Goal: Task Accomplishment & Management: Manage account settings

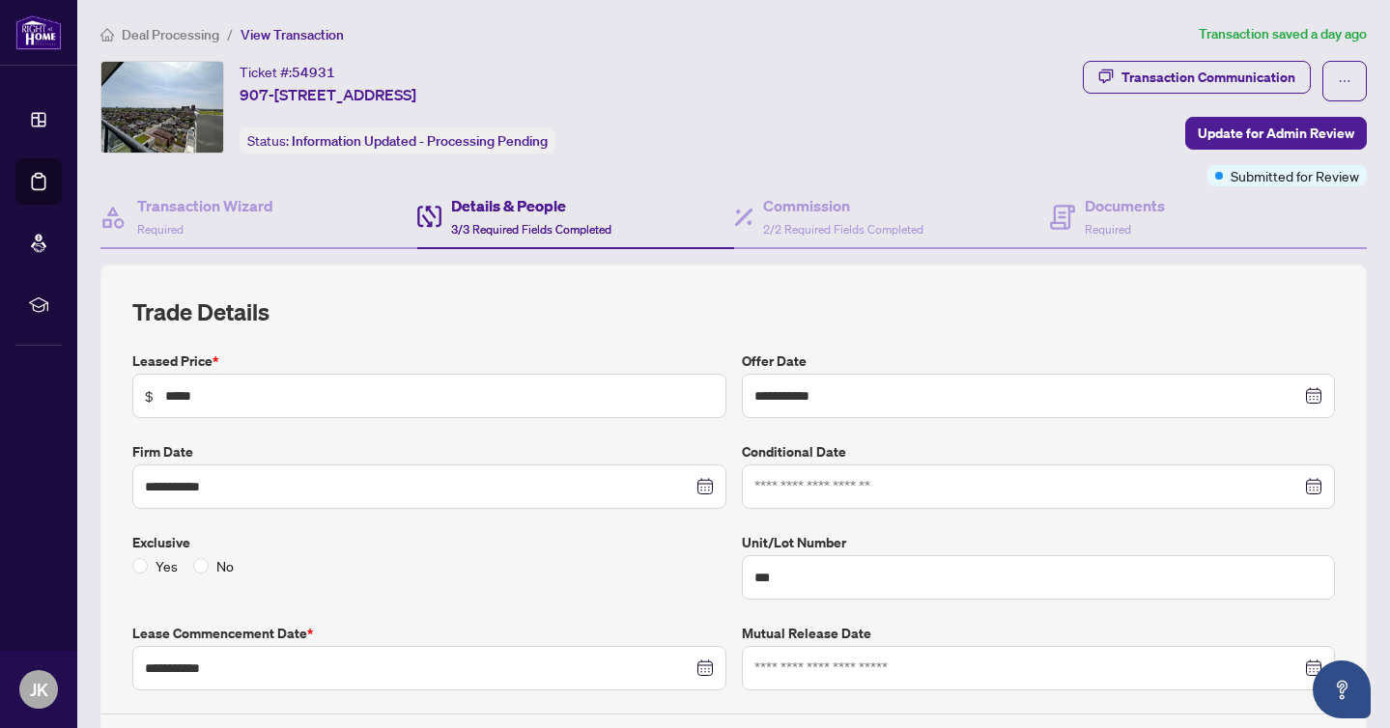
click at [171, 36] on span "Deal Processing" at bounding box center [171, 34] width 98 height 17
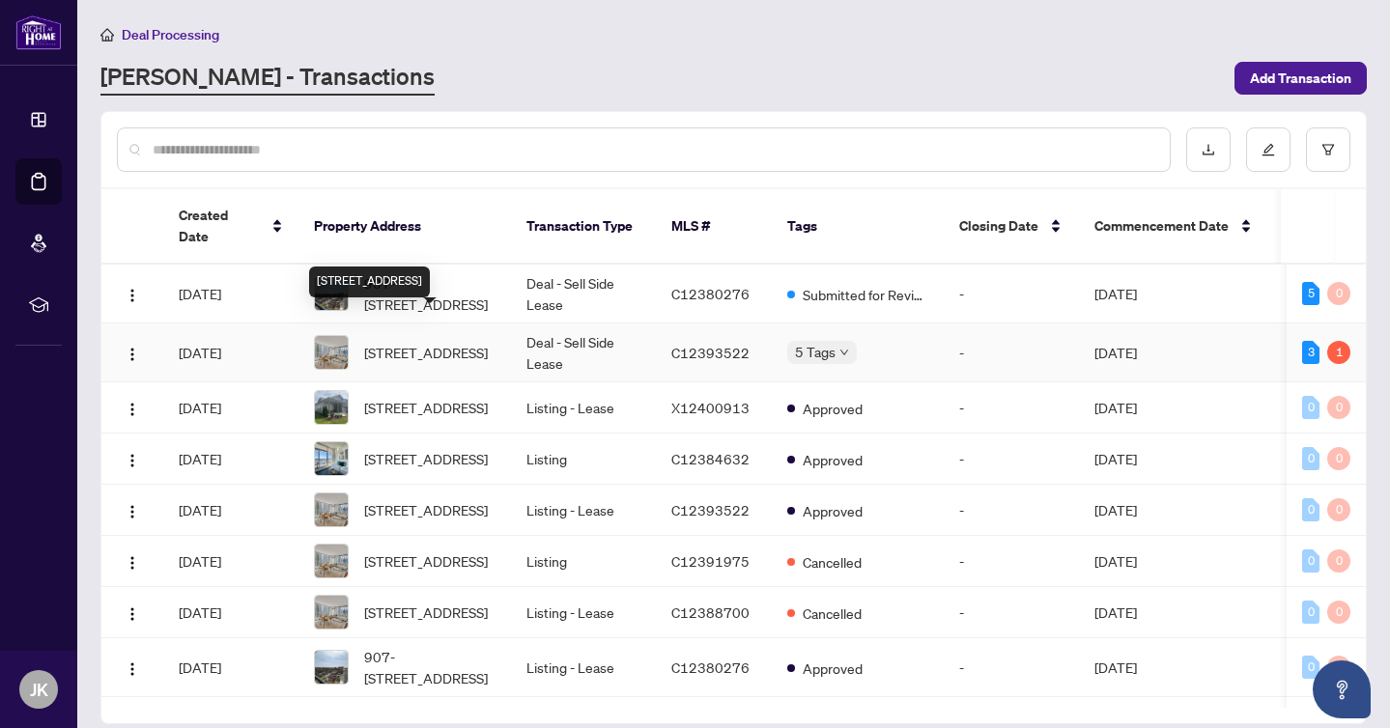
click at [431, 342] on span "[STREET_ADDRESS]" at bounding box center [426, 352] width 124 height 21
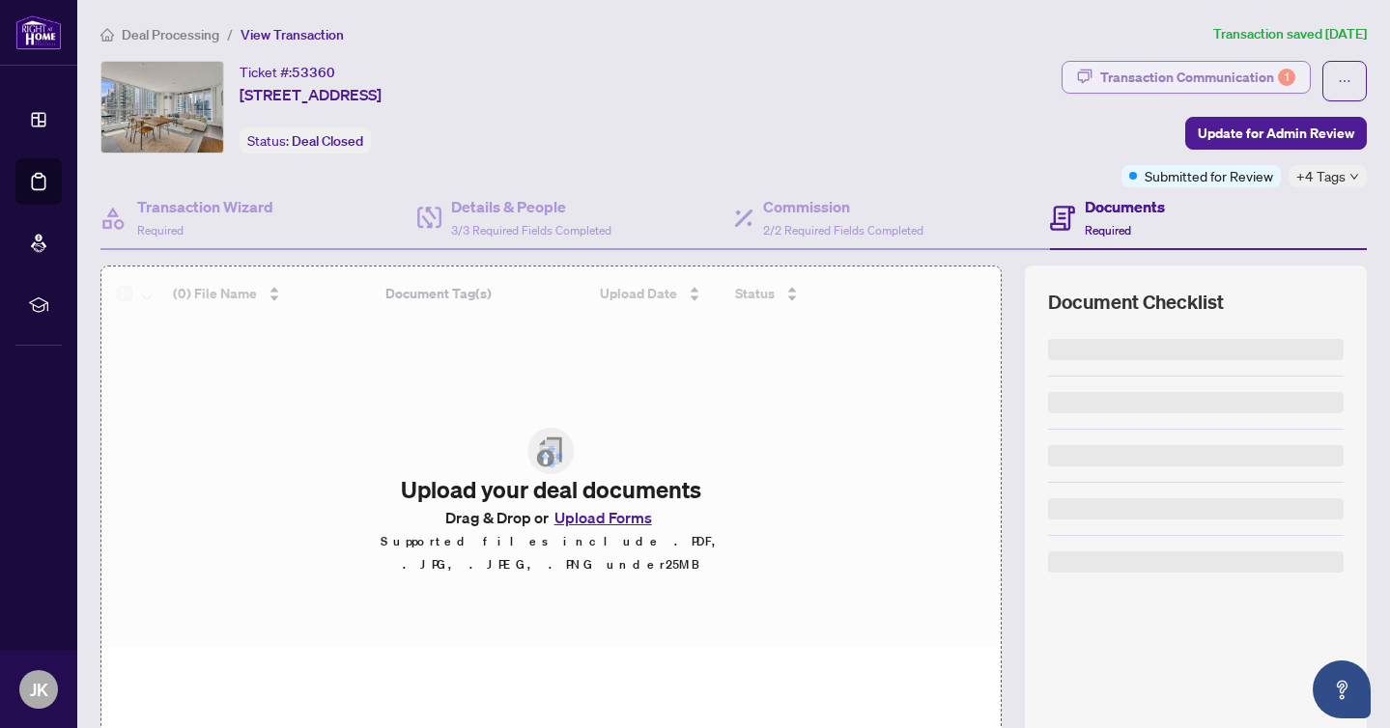
click at [1142, 80] on div "Transaction Communication 1" at bounding box center [1197, 77] width 195 height 31
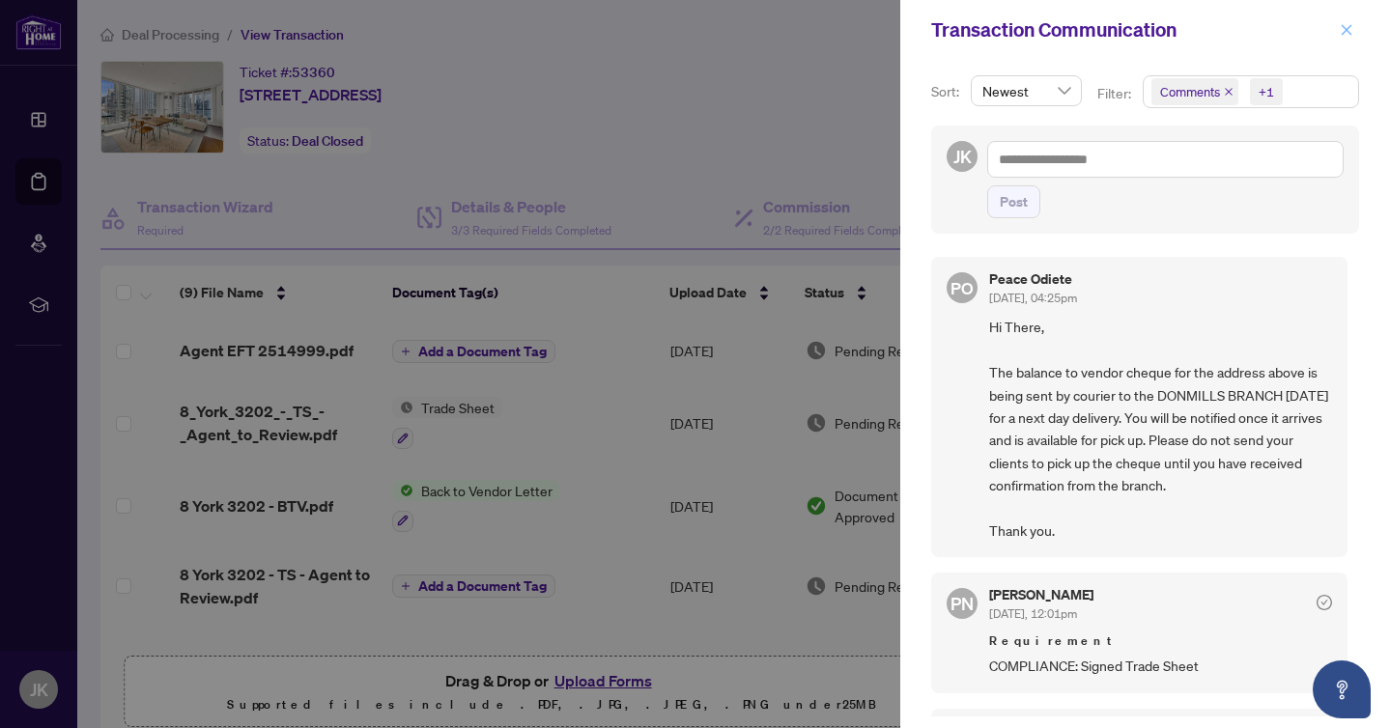
click at [1349, 40] on span "button" at bounding box center [1347, 29] width 14 height 31
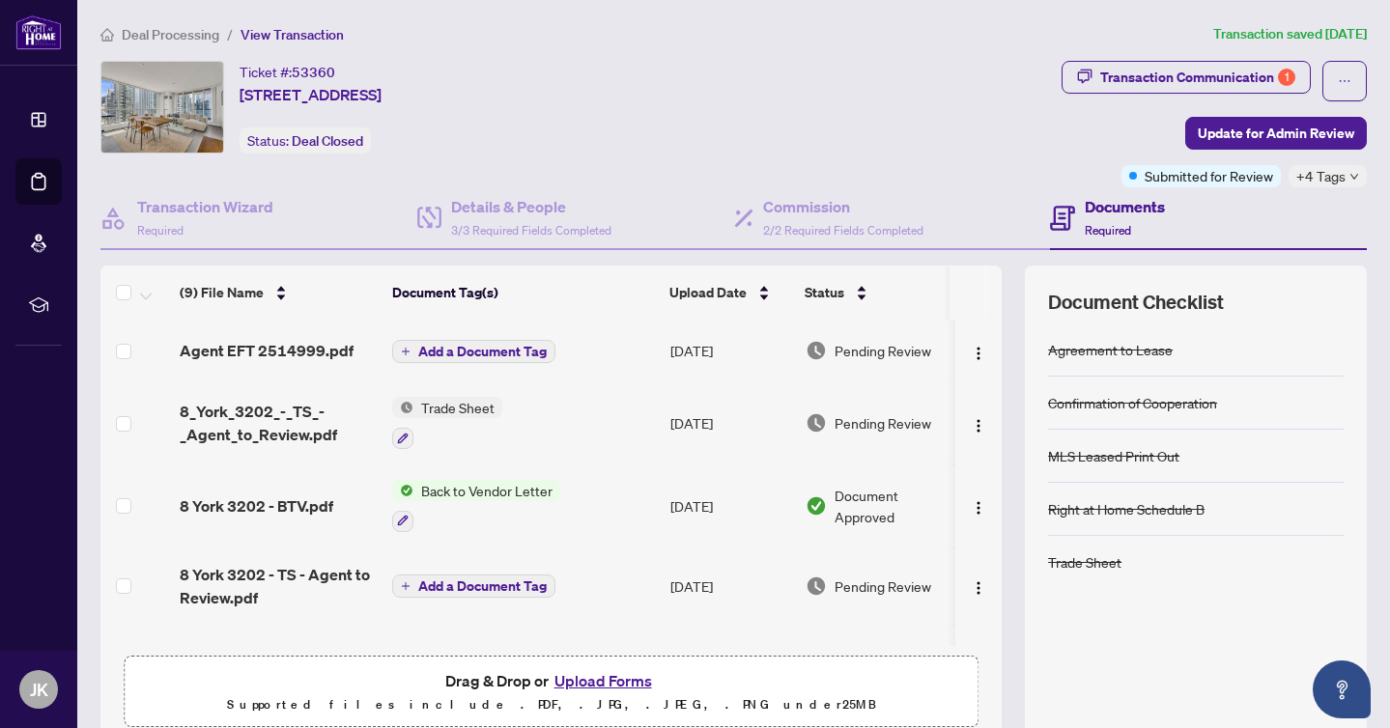
click at [164, 39] on span "Deal Processing" at bounding box center [171, 34] width 98 height 17
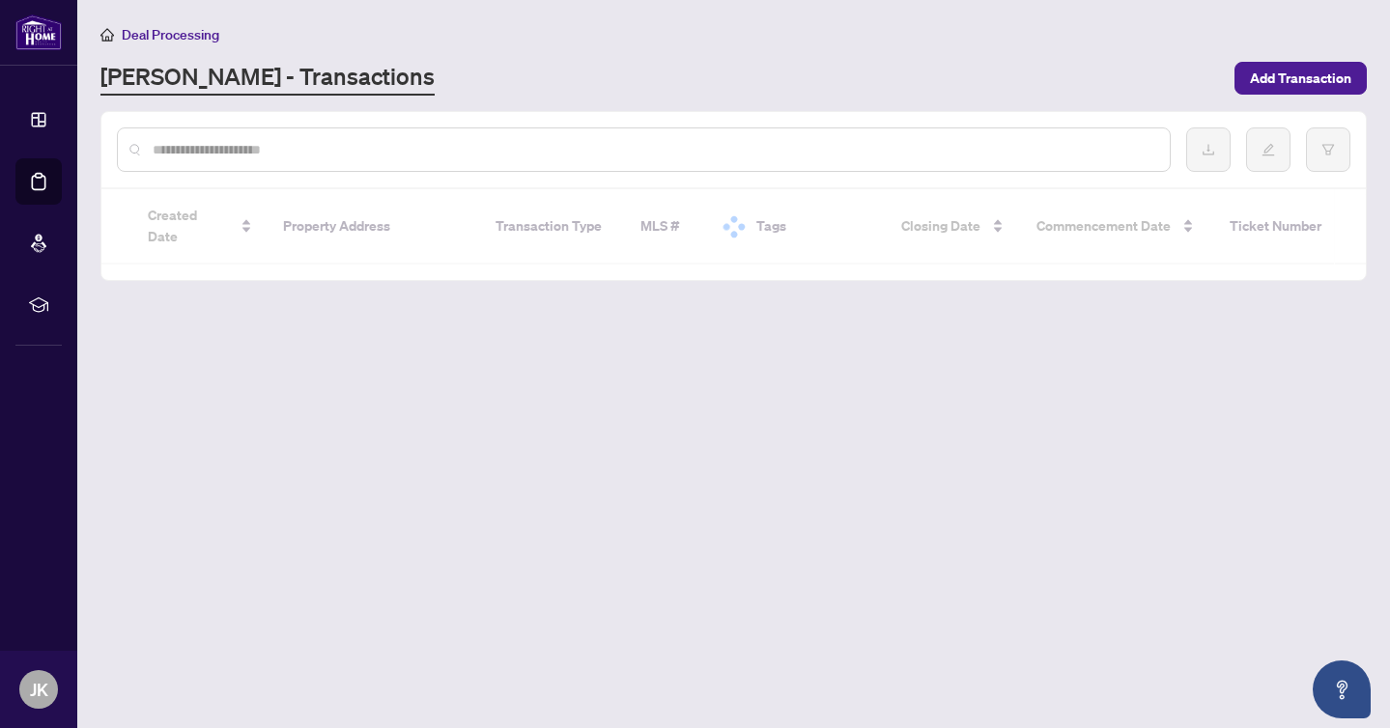
click at [164, 39] on span "Deal Processing" at bounding box center [171, 34] width 98 height 17
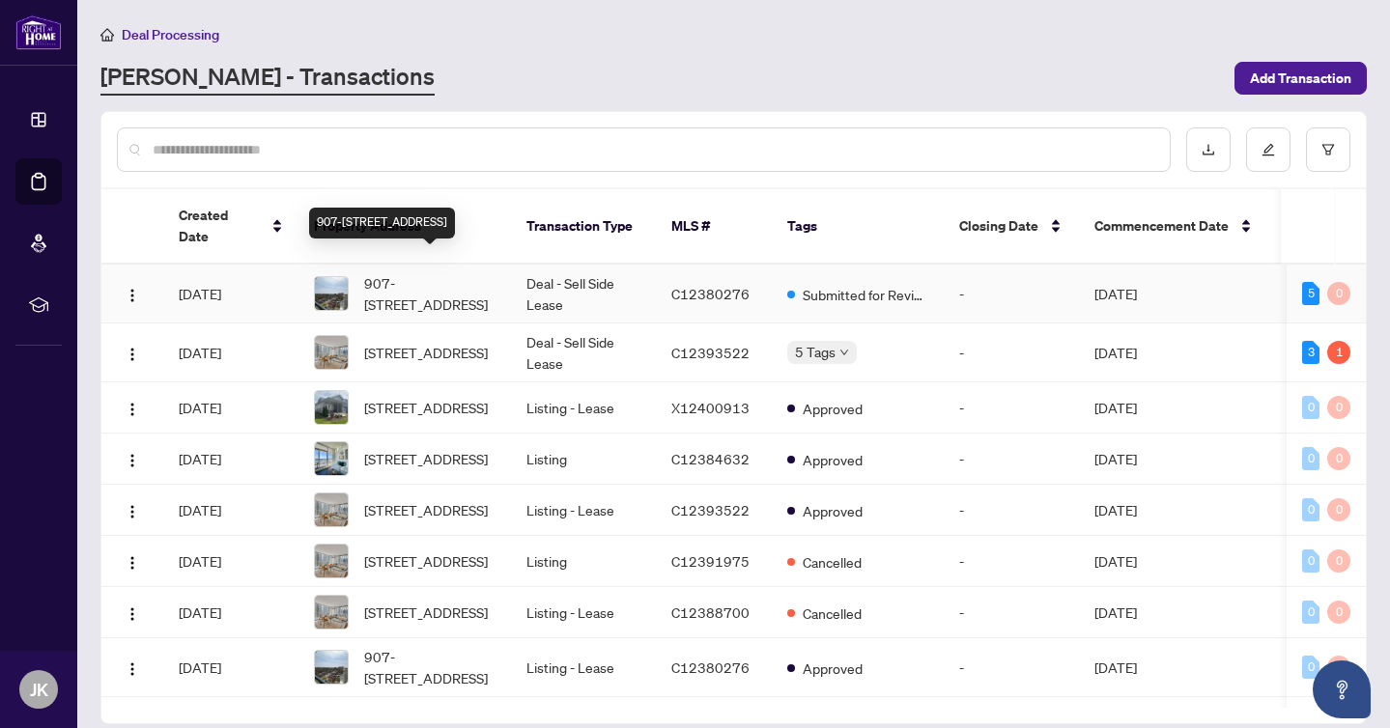
click at [439, 272] on span "907-[STREET_ADDRESS]" at bounding box center [429, 293] width 131 height 43
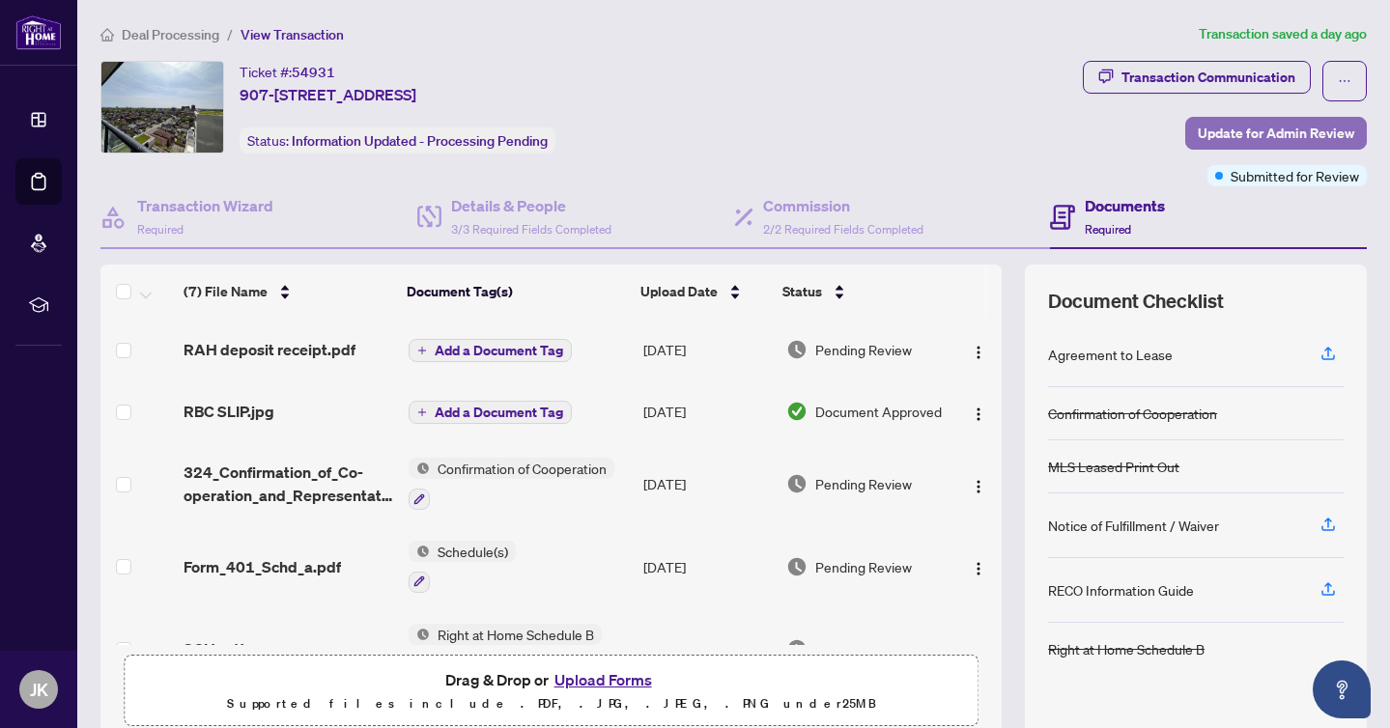
click at [1226, 136] on span "Update for Admin Review" at bounding box center [1276, 133] width 156 height 31
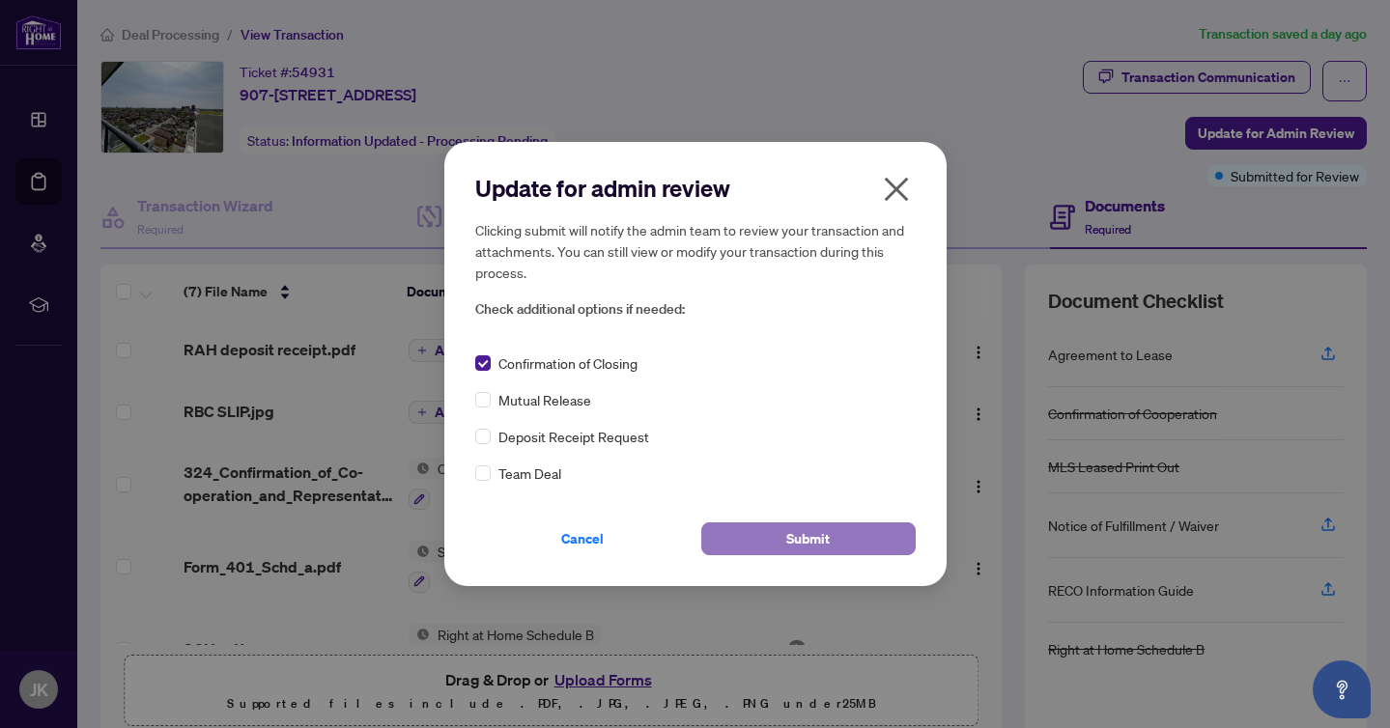
click at [874, 544] on button "Submit" at bounding box center [808, 539] width 214 height 33
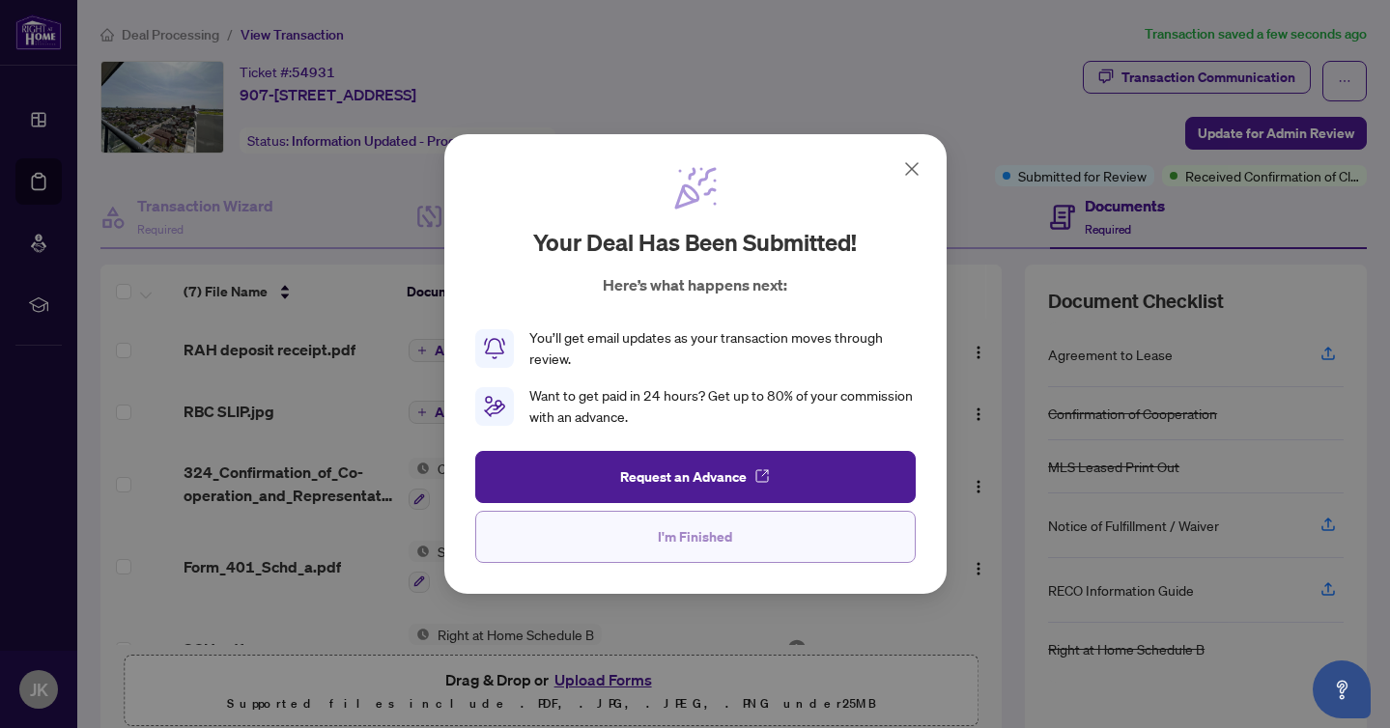
click at [697, 536] on span "I'm Finished" at bounding box center [695, 537] width 74 height 31
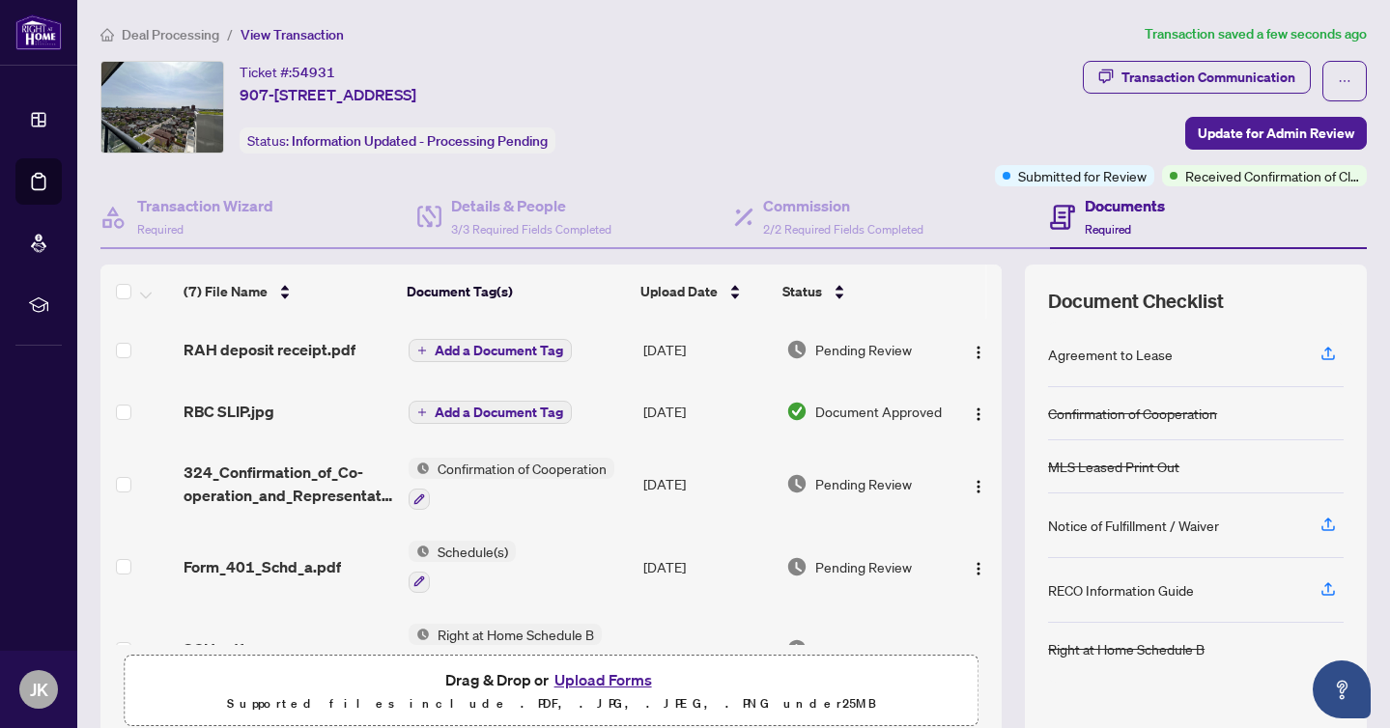
click at [173, 32] on span "Deal Processing" at bounding box center [171, 34] width 98 height 17
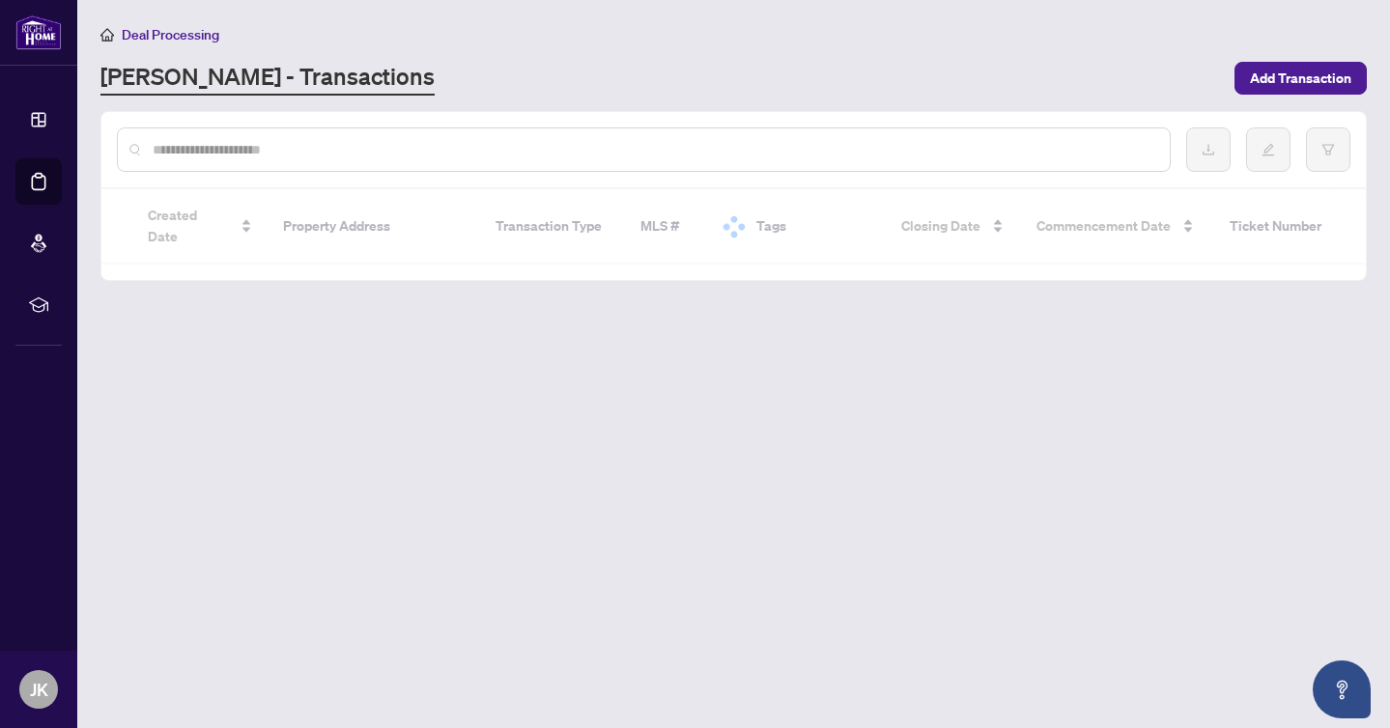
click at [368, 142] on input "text" at bounding box center [654, 149] width 1002 height 21
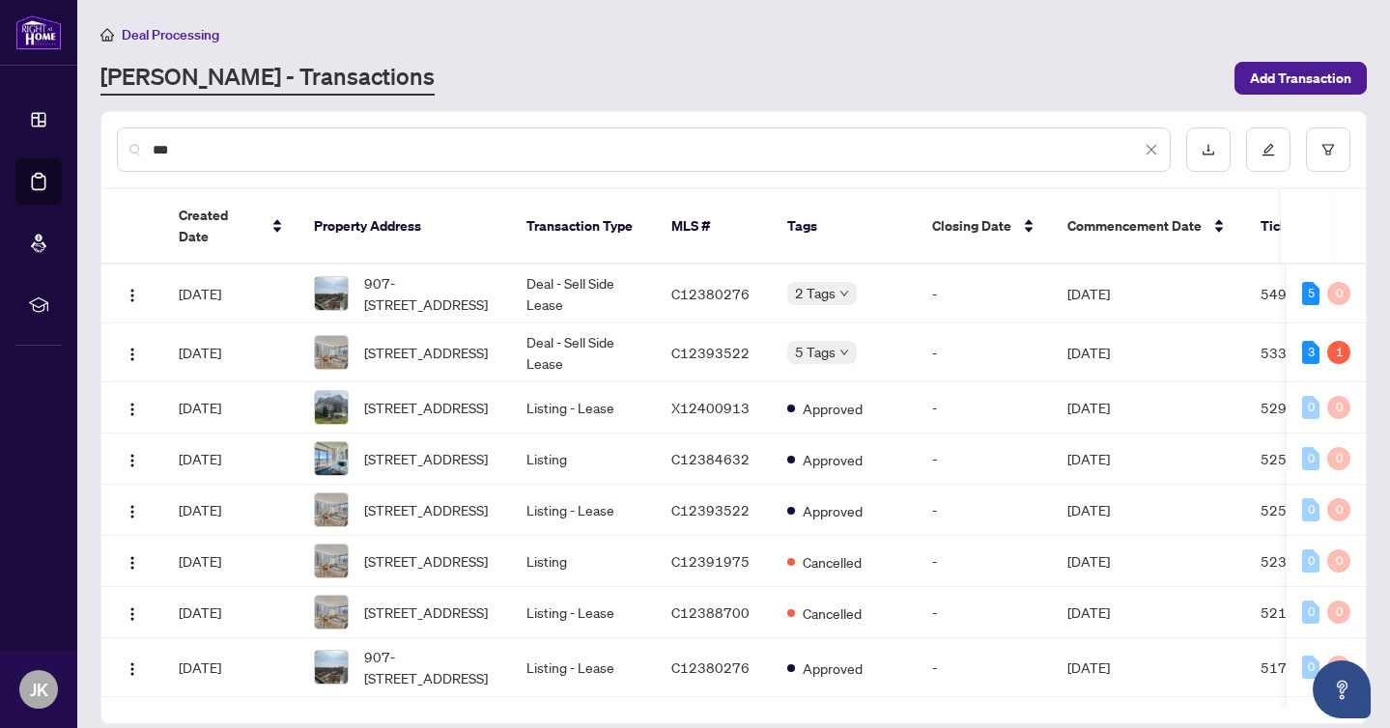
type input "***"
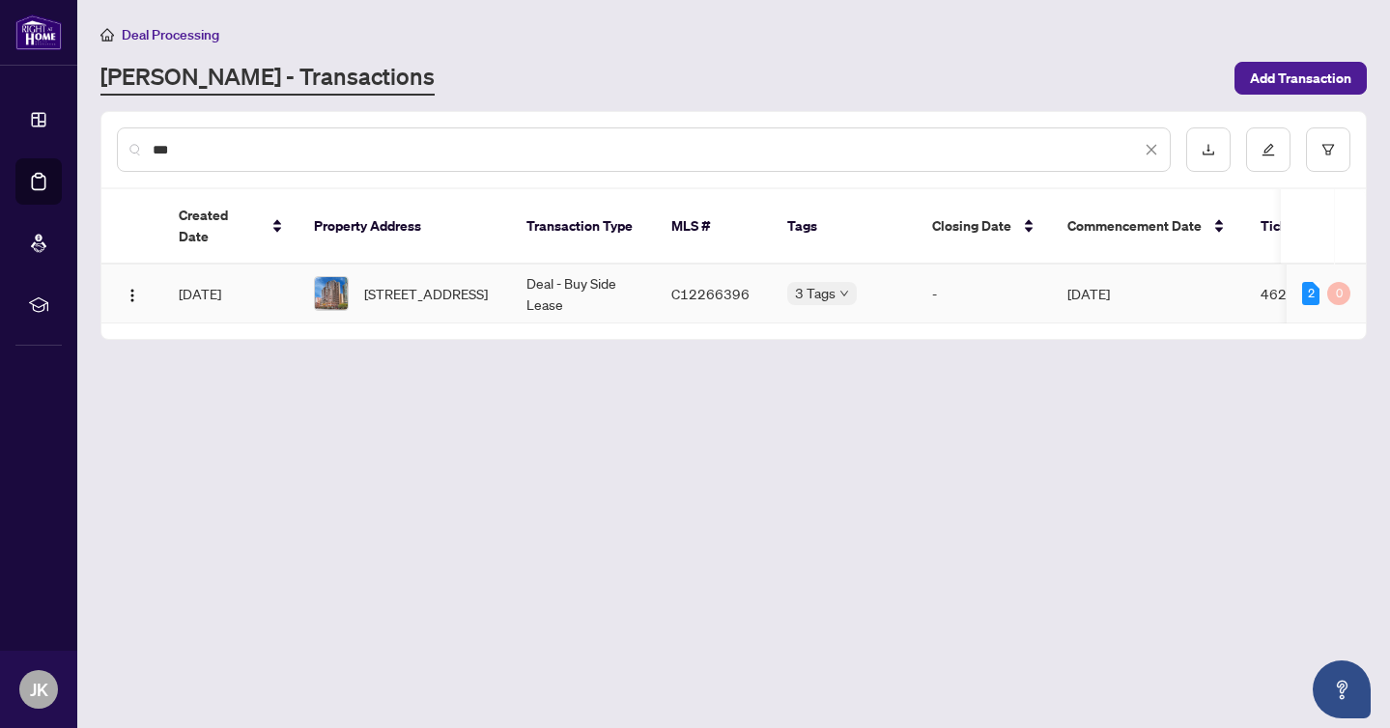
click at [357, 276] on div "[STREET_ADDRESS]" at bounding box center [405, 293] width 182 height 35
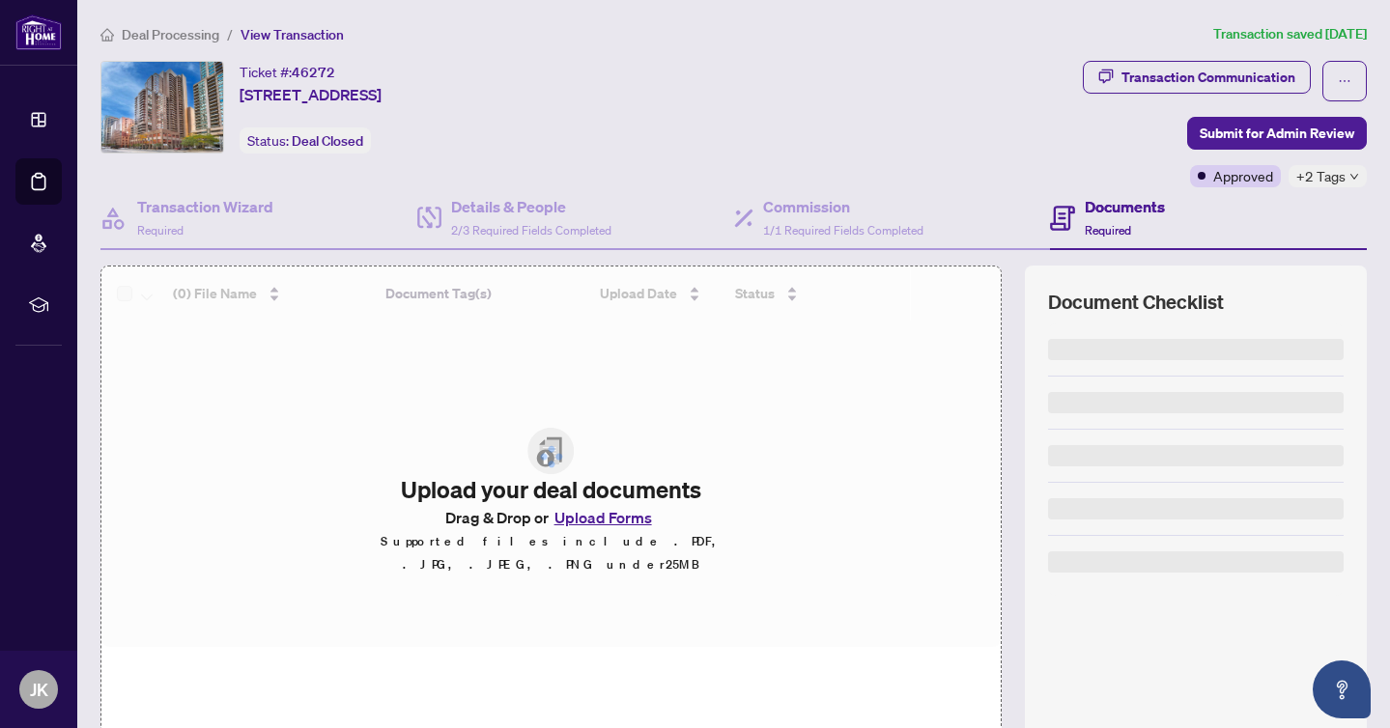
click at [1313, 181] on span "+2 Tags" at bounding box center [1320, 176] width 49 height 22
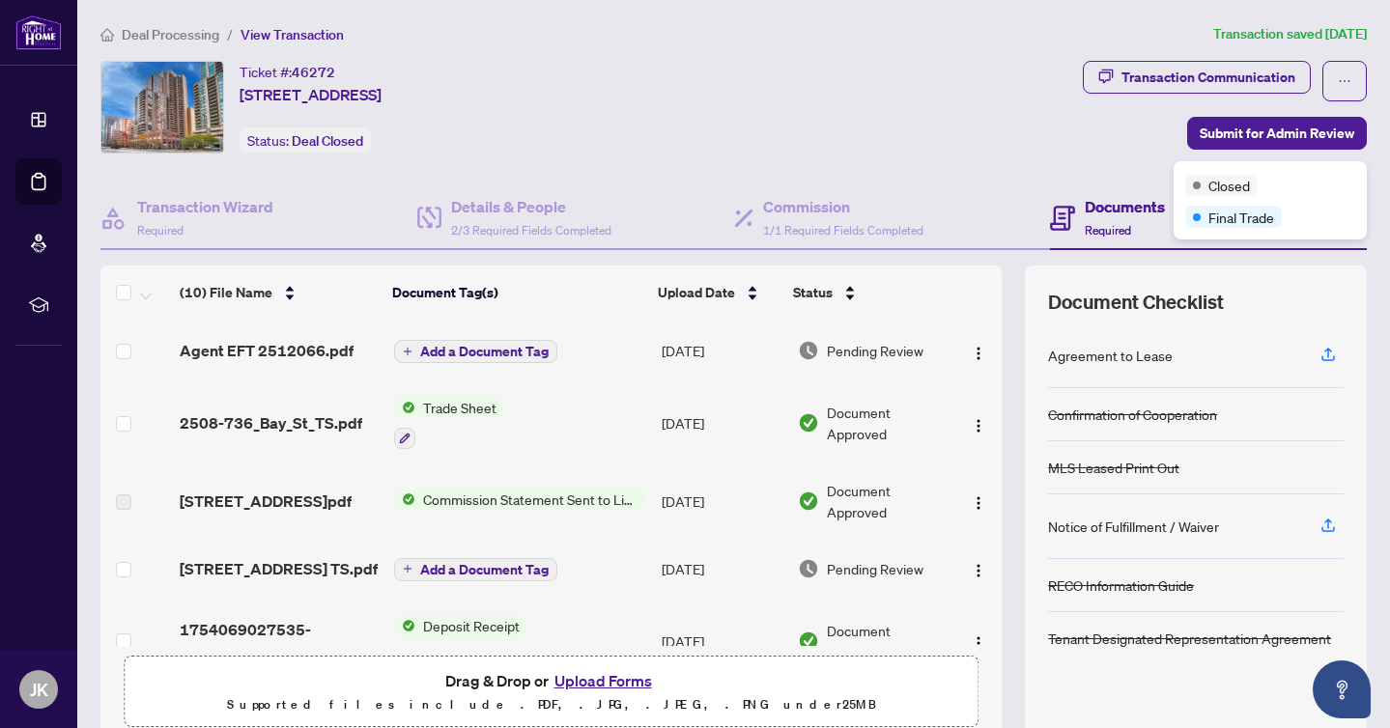
click at [168, 38] on span "Deal Processing" at bounding box center [171, 34] width 98 height 17
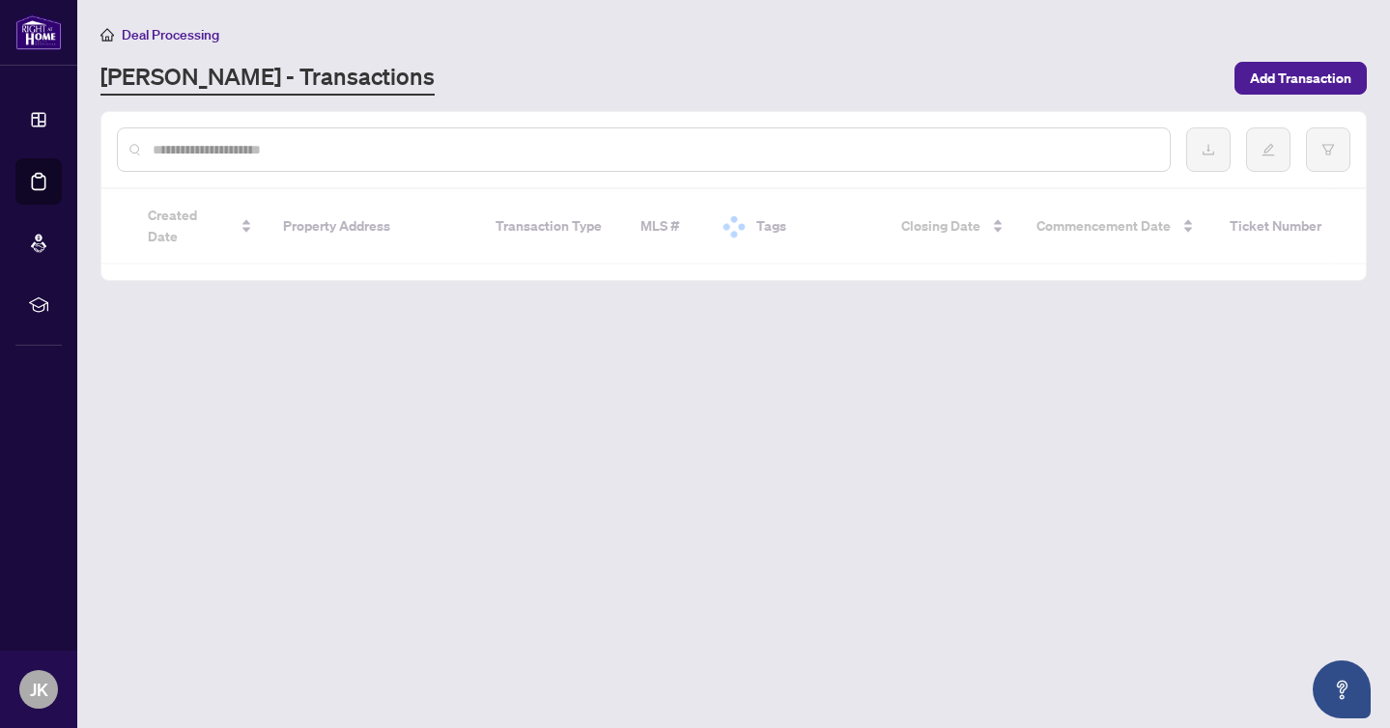
click at [436, 146] on input "text" at bounding box center [654, 149] width 1002 height 21
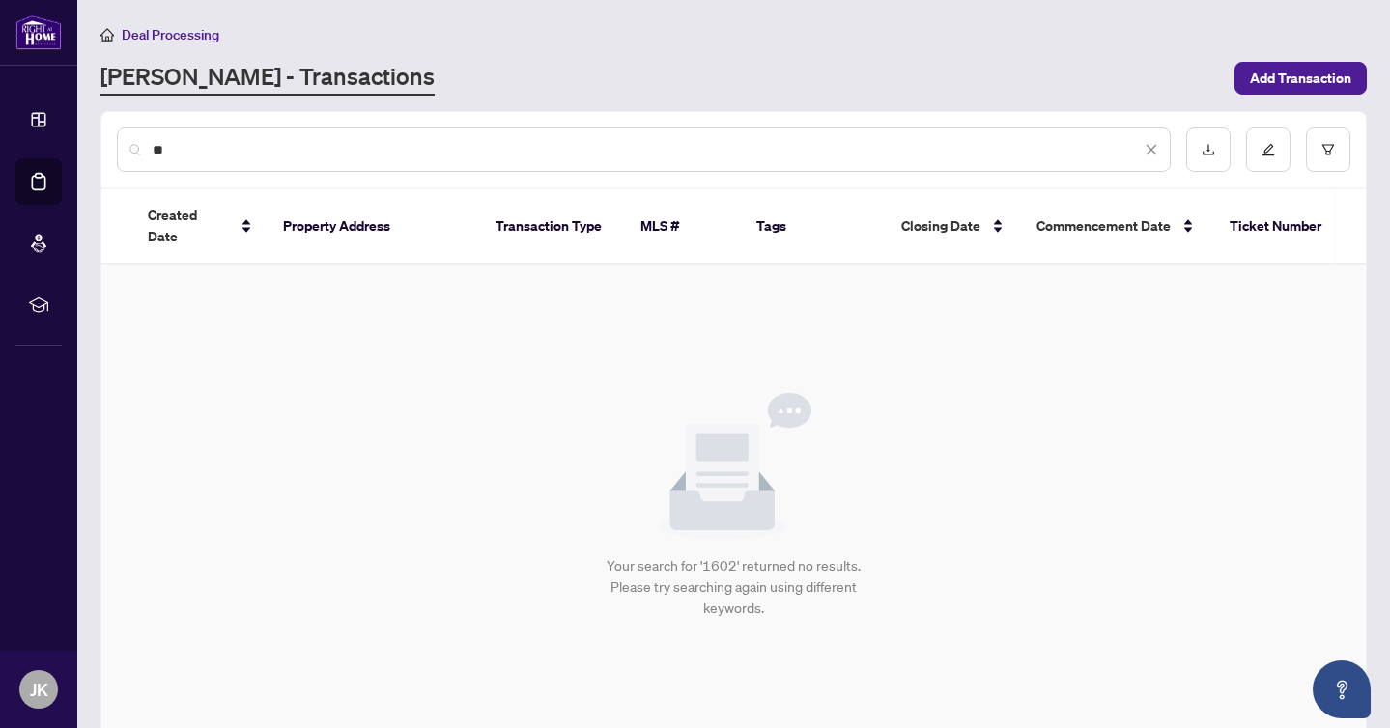
type input "*"
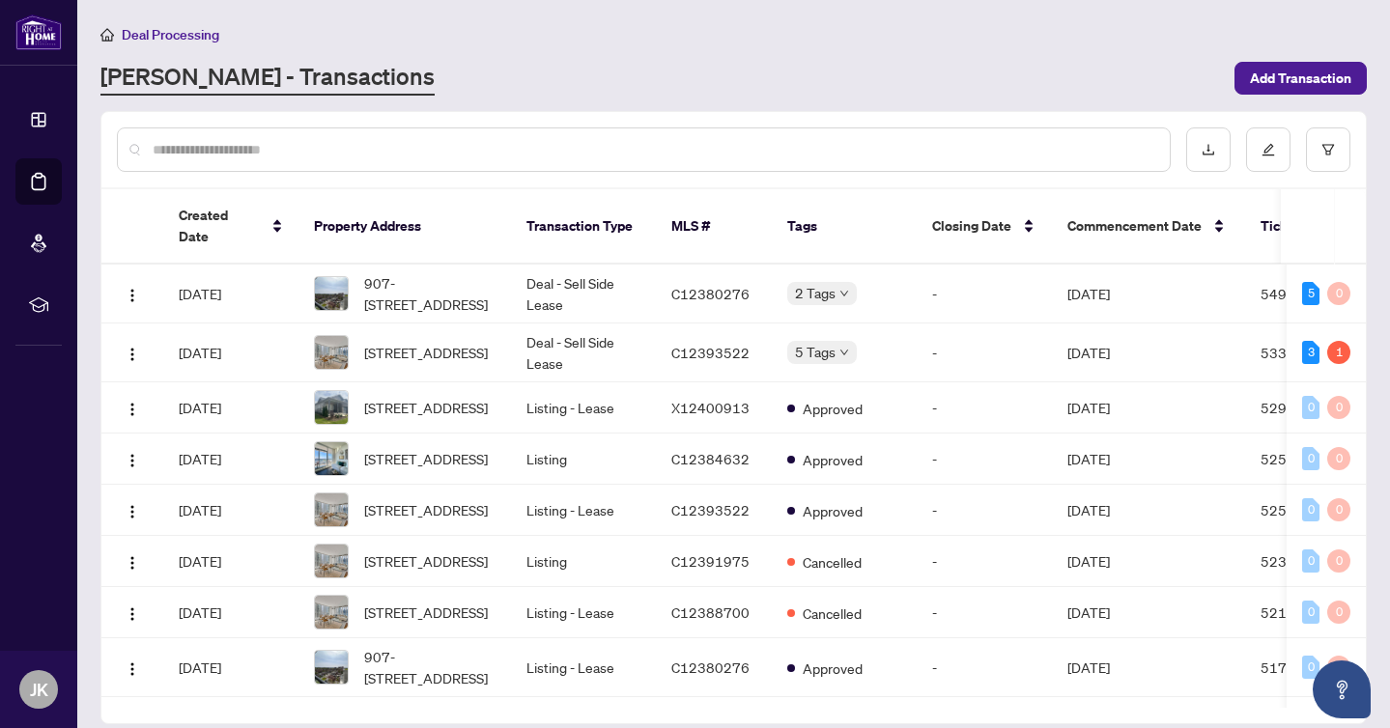
click at [485, 142] on input "text" at bounding box center [654, 149] width 1002 height 21
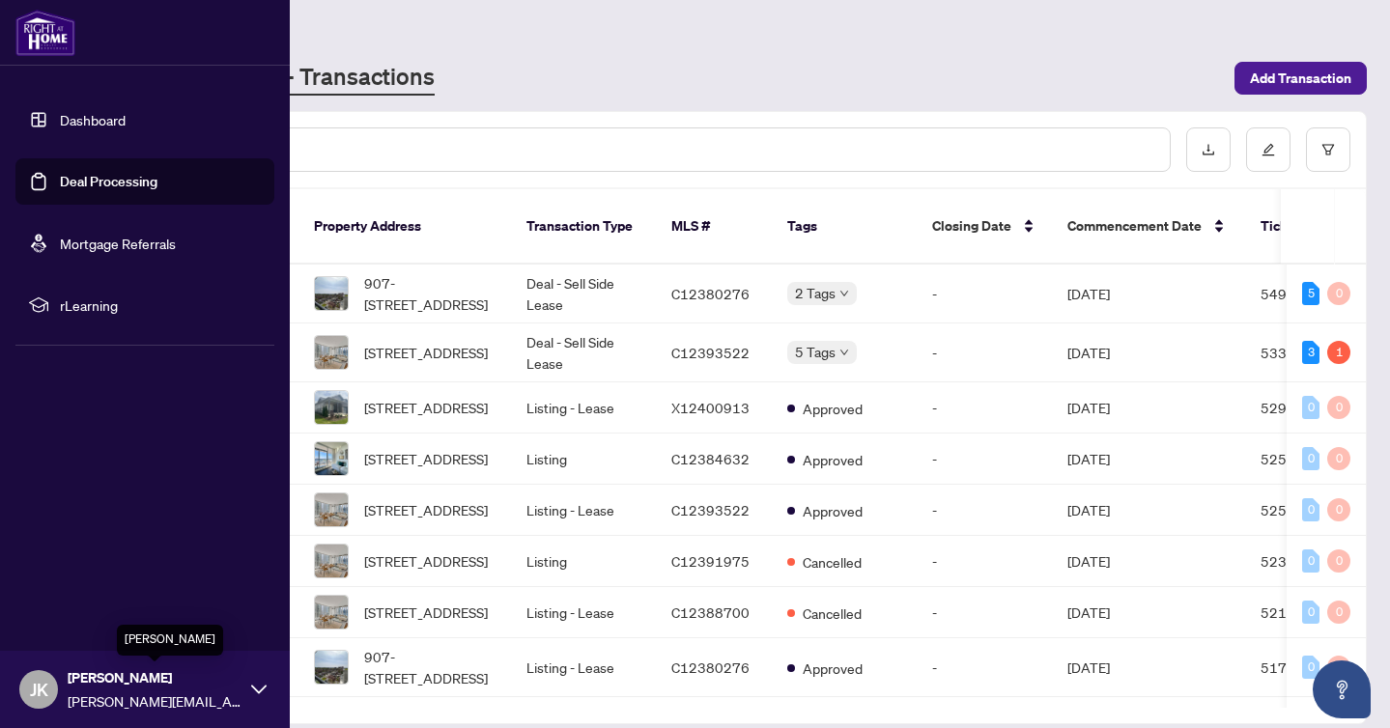
click at [250, 692] on div "JK [PERSON_NAME] [PERSON_NAME][EMAIL_ADDRESS][DOMAIN_NAME]" at bounding box center [145, 689] width 290 height 77
click at [70, 579] on span "Logout" at bounding box center [77, 574] width 43 height 31
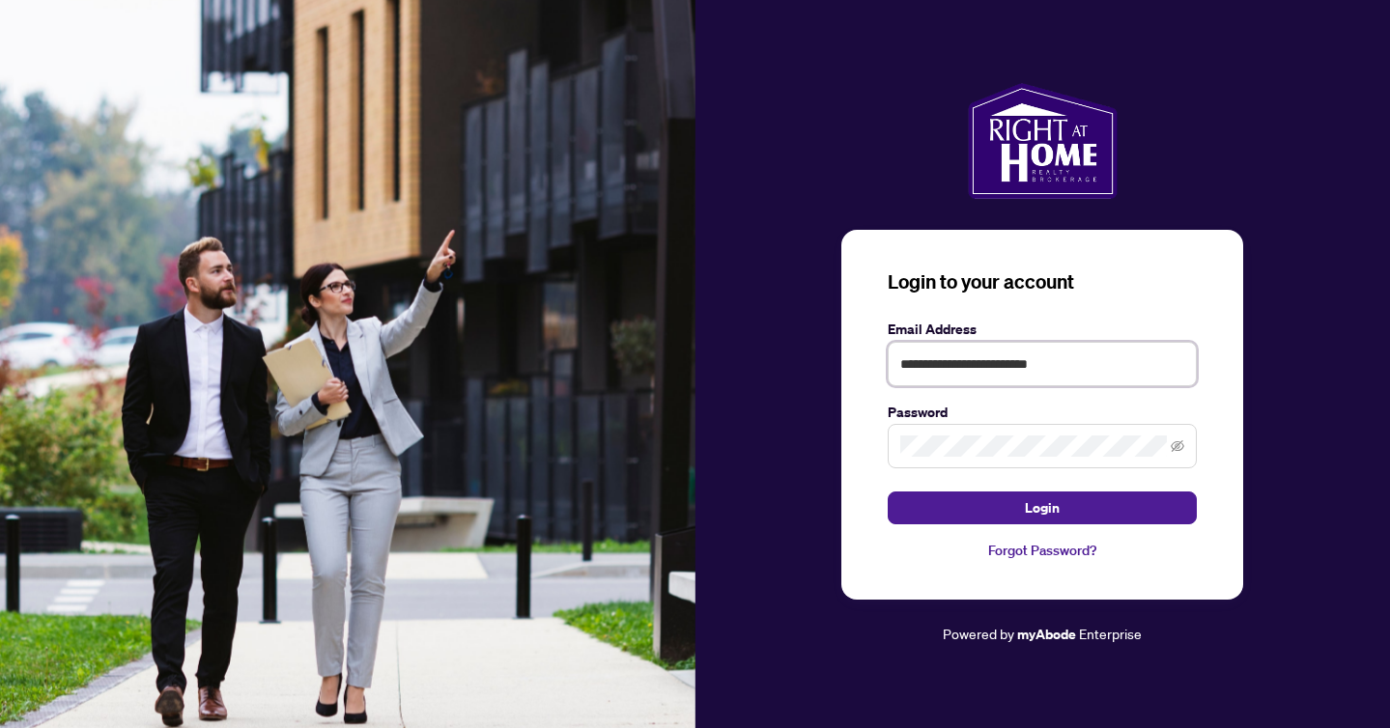
click at [1067, 360] on input "**********" at bounding box center [1042, 364] width 309 height 44
type input "**********"
click at [979, 486] on form "**********" at bounding box center [1042, 422] width 309 height 207
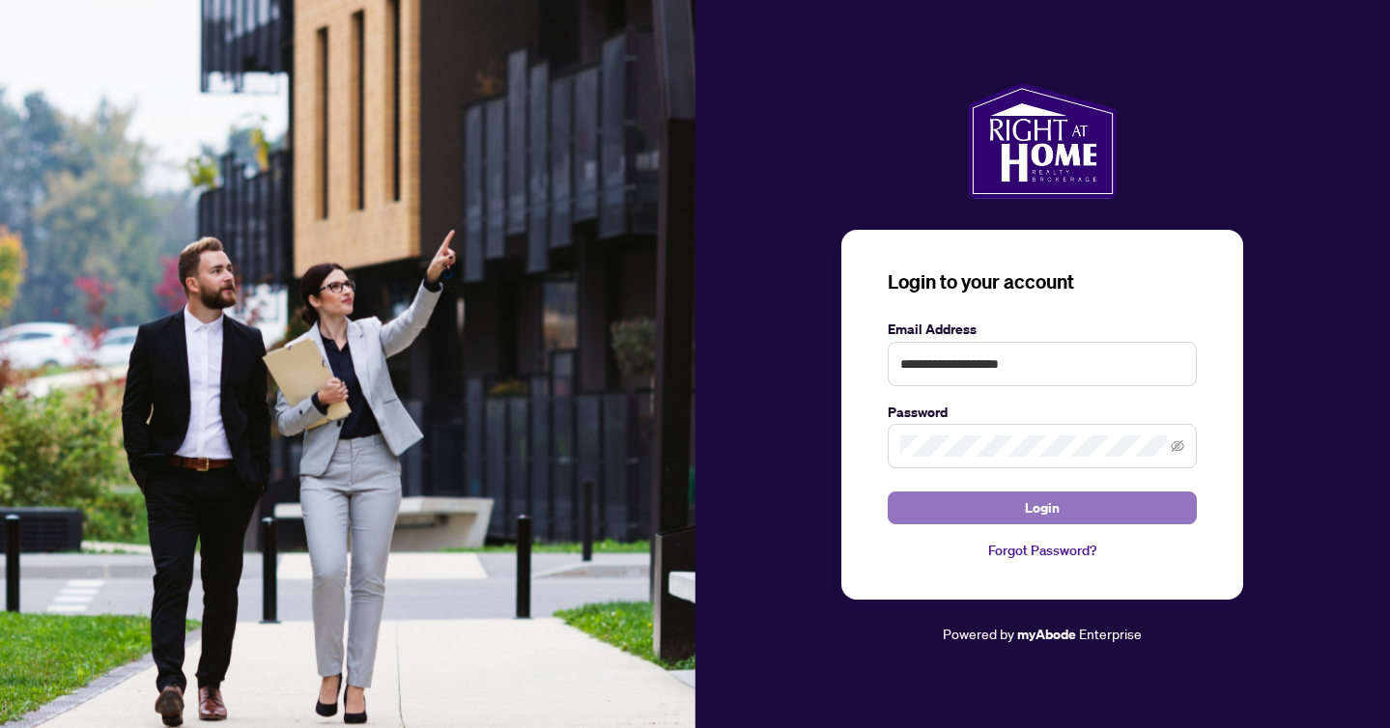
click at [999, 508] on button "Login" at bounding box center [1042, 508] width 309 height 33
